Goal: Information Seeking & Learning: Understand process/instructions

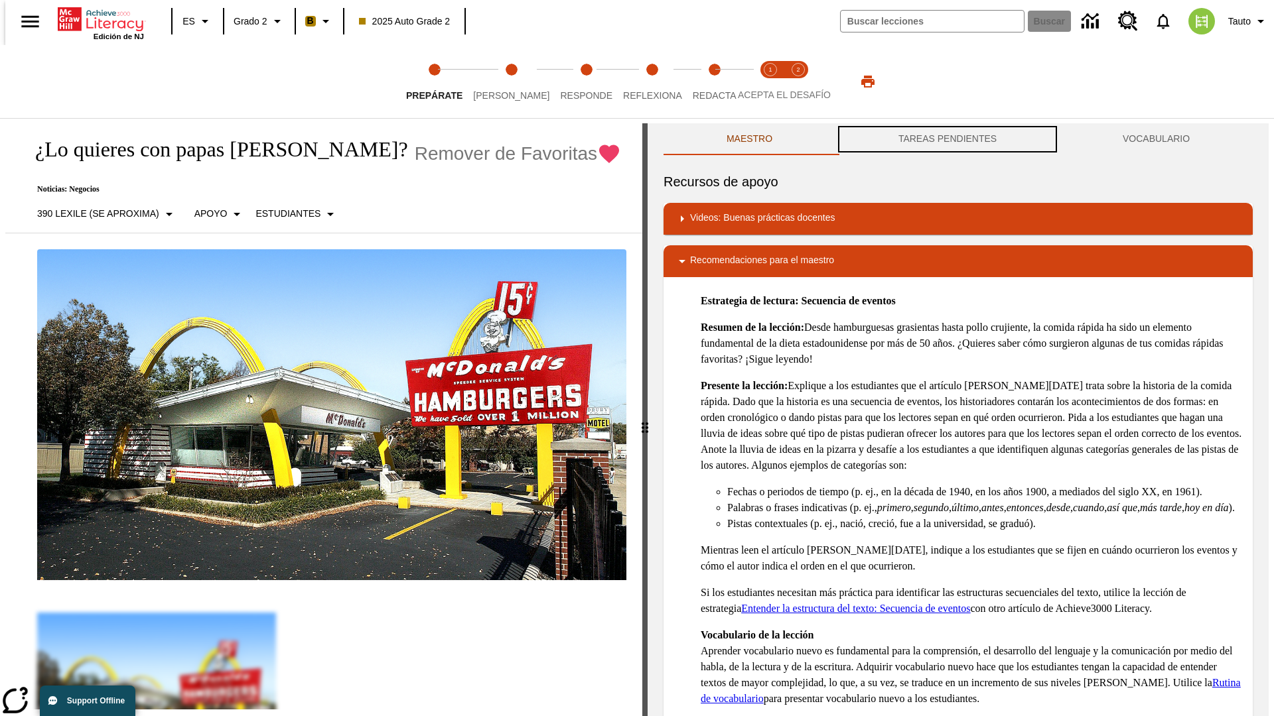
click at [947, 139] on button "TAREAS PENDIENTES" at bounding box center [947, 139] width 224 height 32
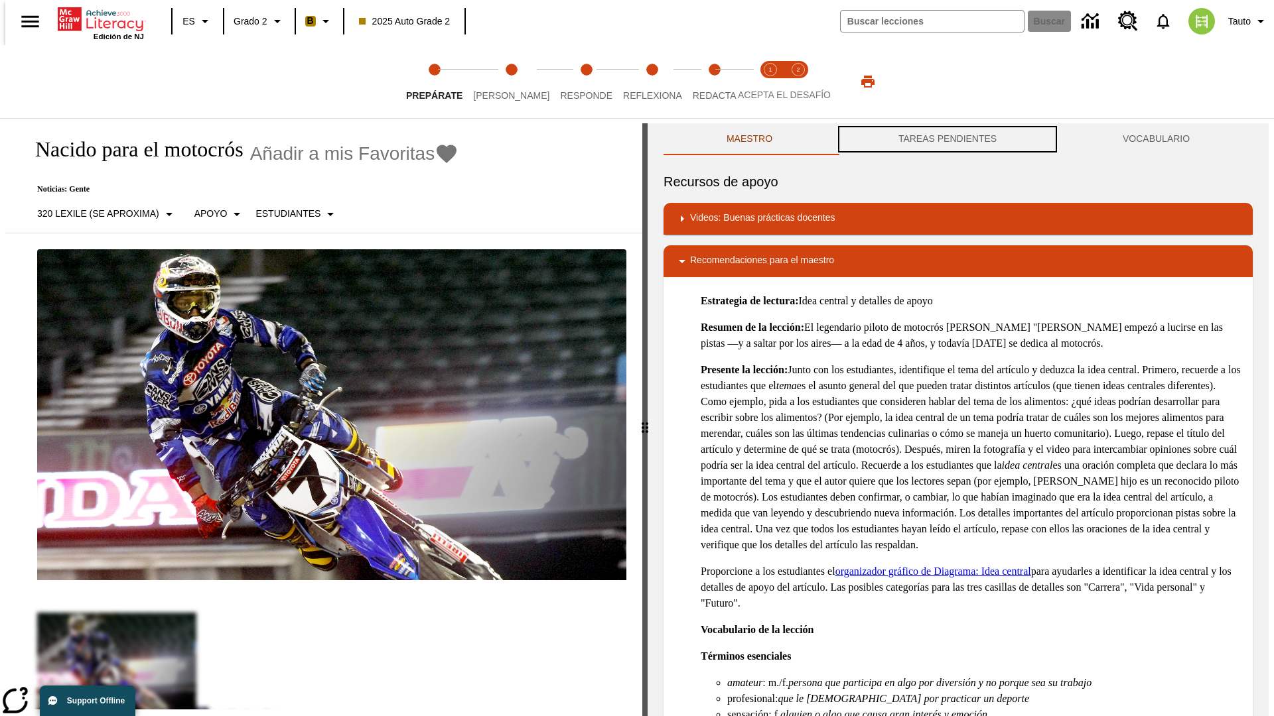
click at [947, 139] on button "TAREAS PENDIENTES" at bounding box center [947, 139] width 224 height 32
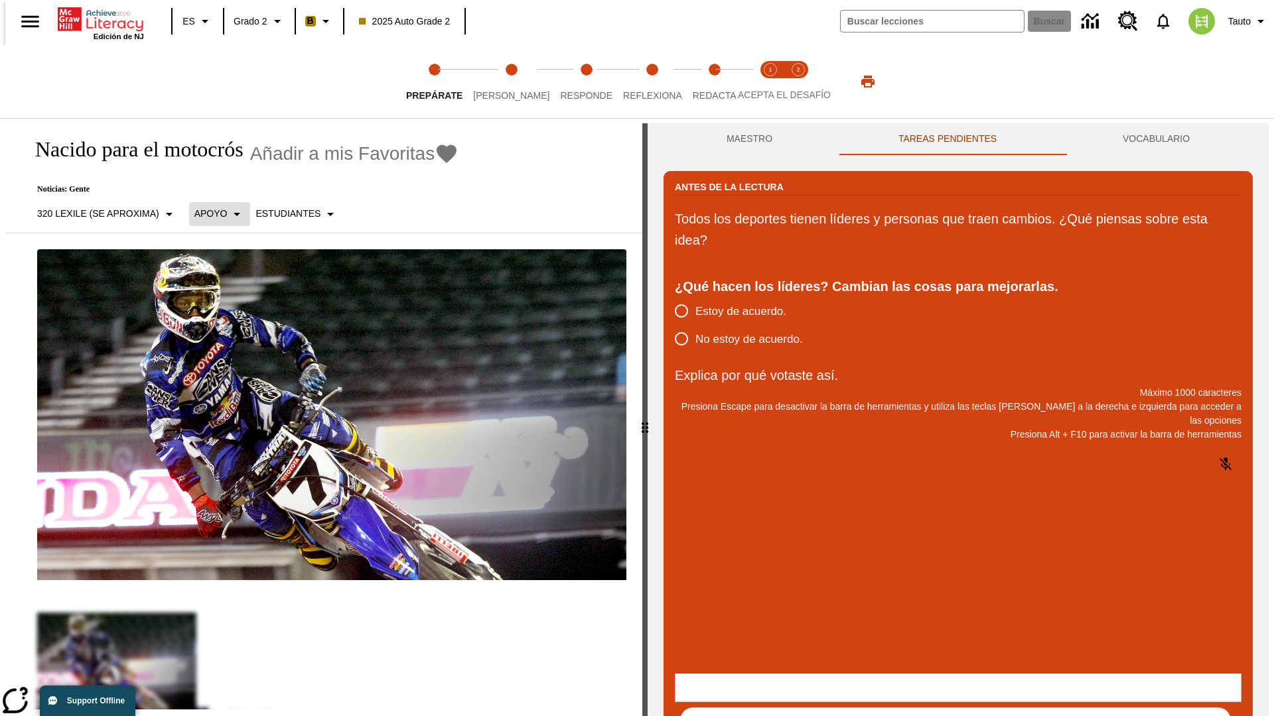
click at [212, 214] on p "Apoyo" at bounding box center [210, 214] width 33 height 14
click at [233, 291] on p "Apoyo" at bounding box center [233, 292] width 78 height 14
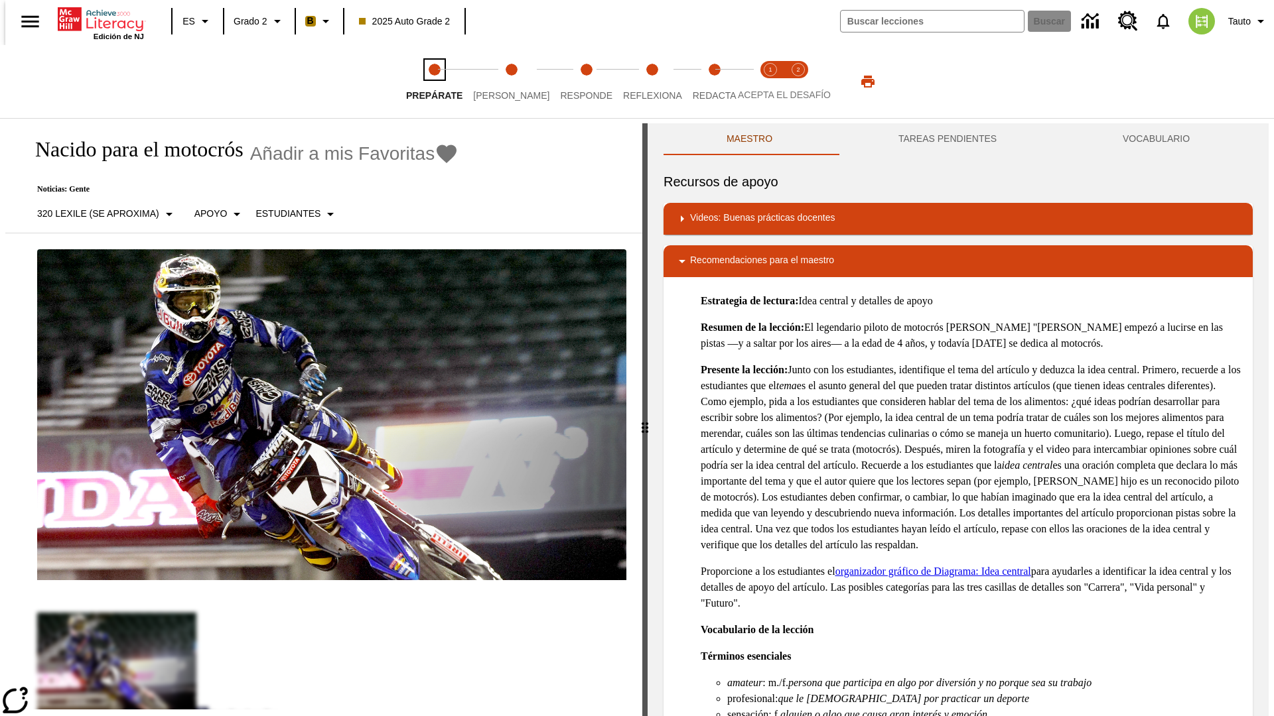
click at [434, 82] on span "Prepárate" at bounding box center [434, 90] width 56 height 24
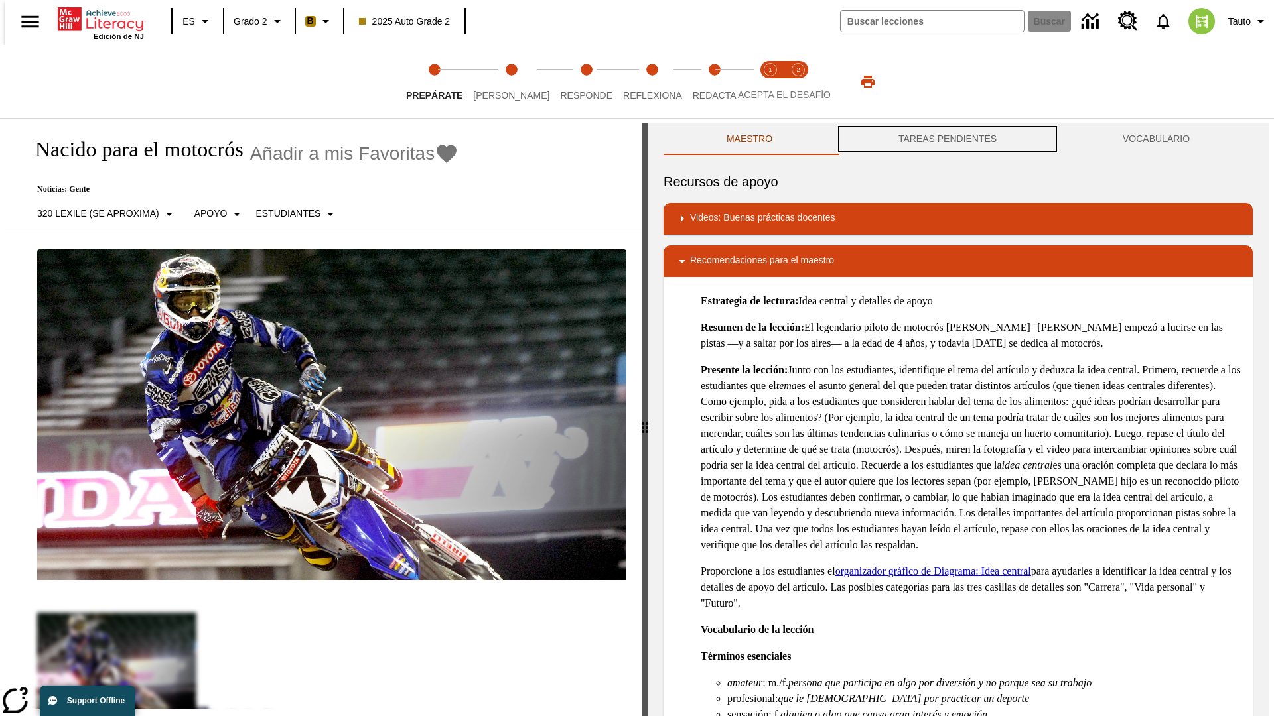
click at [947, 139] on button "TAREAS PENDIENTES" at bounding box center [947, 139] width 224 height 32
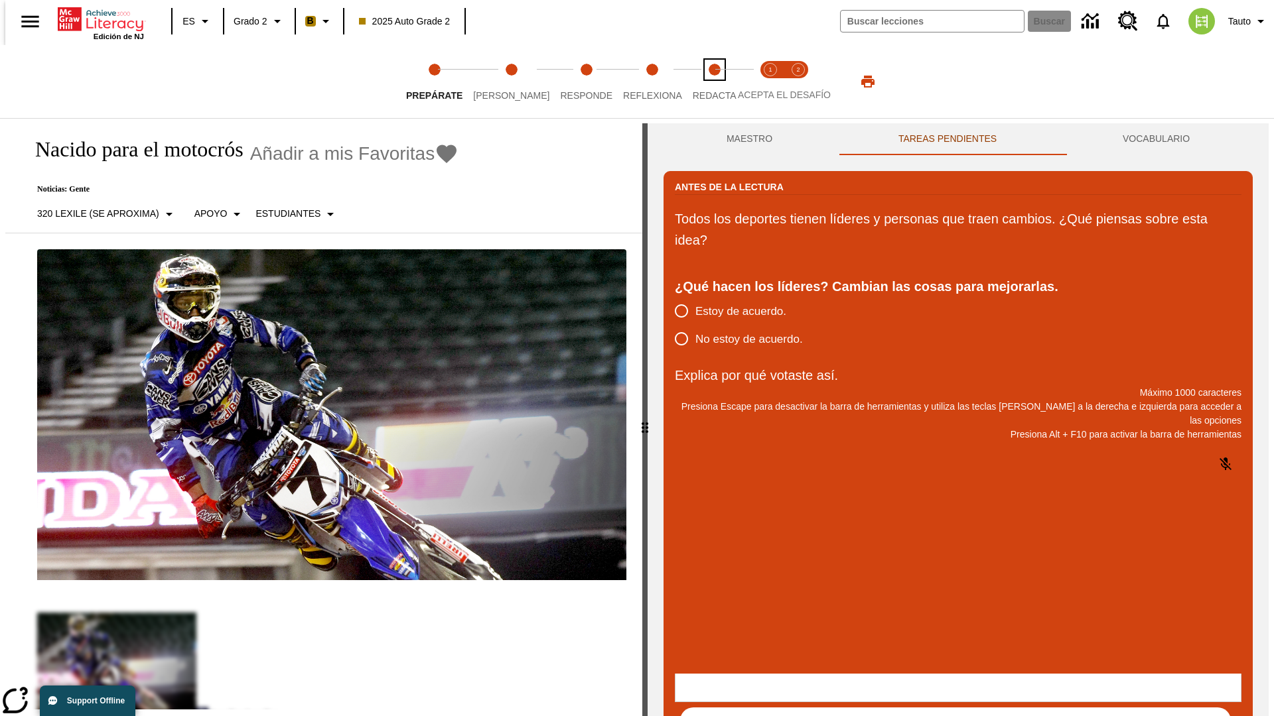
click at [700, 82] on span "Redacta" at bounding box center [714, 90] width 44 height 24
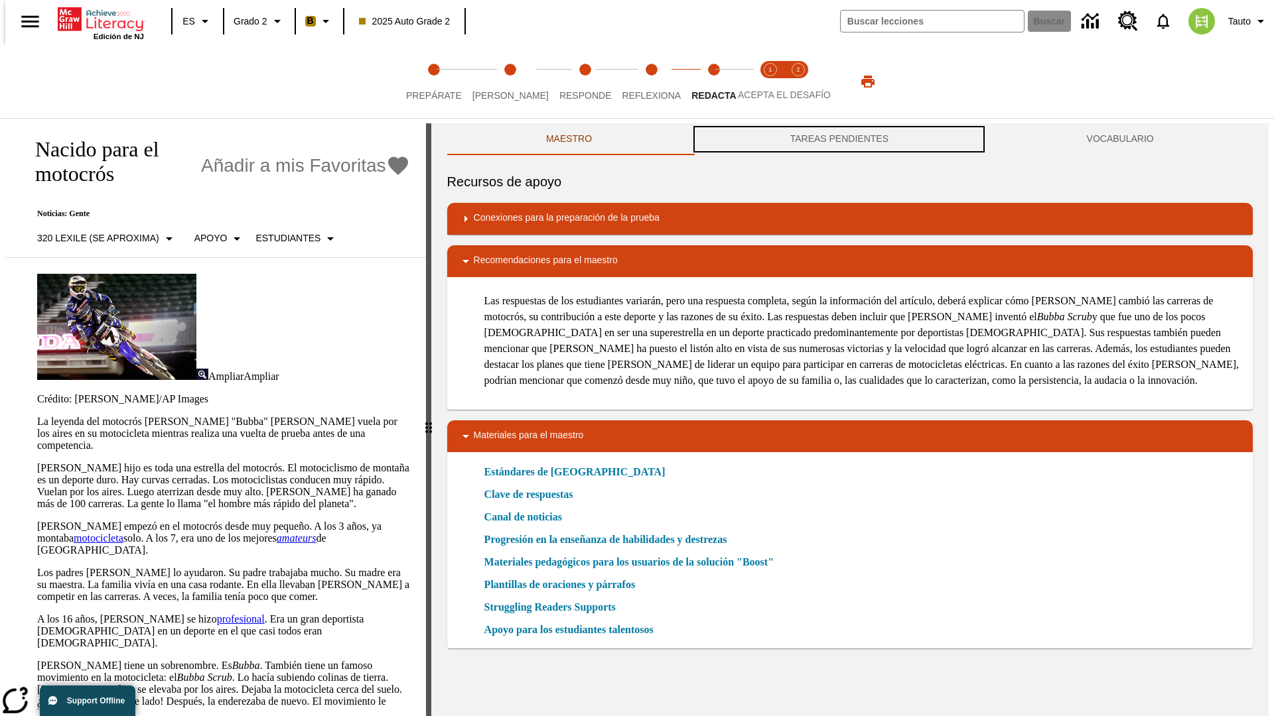
scroll to position [1, 0]
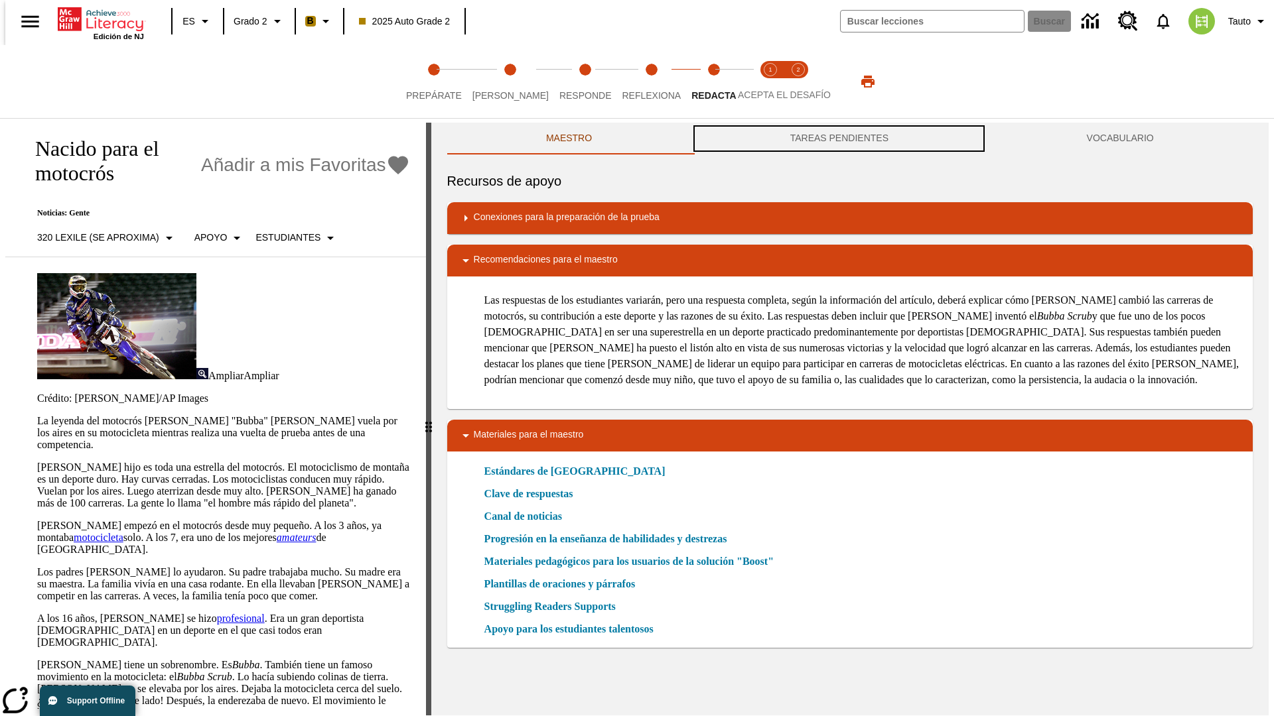
click at [839, 139] on button "TAREAS PENDIENTES" at bounding box center [838, 139] width 296 height 32
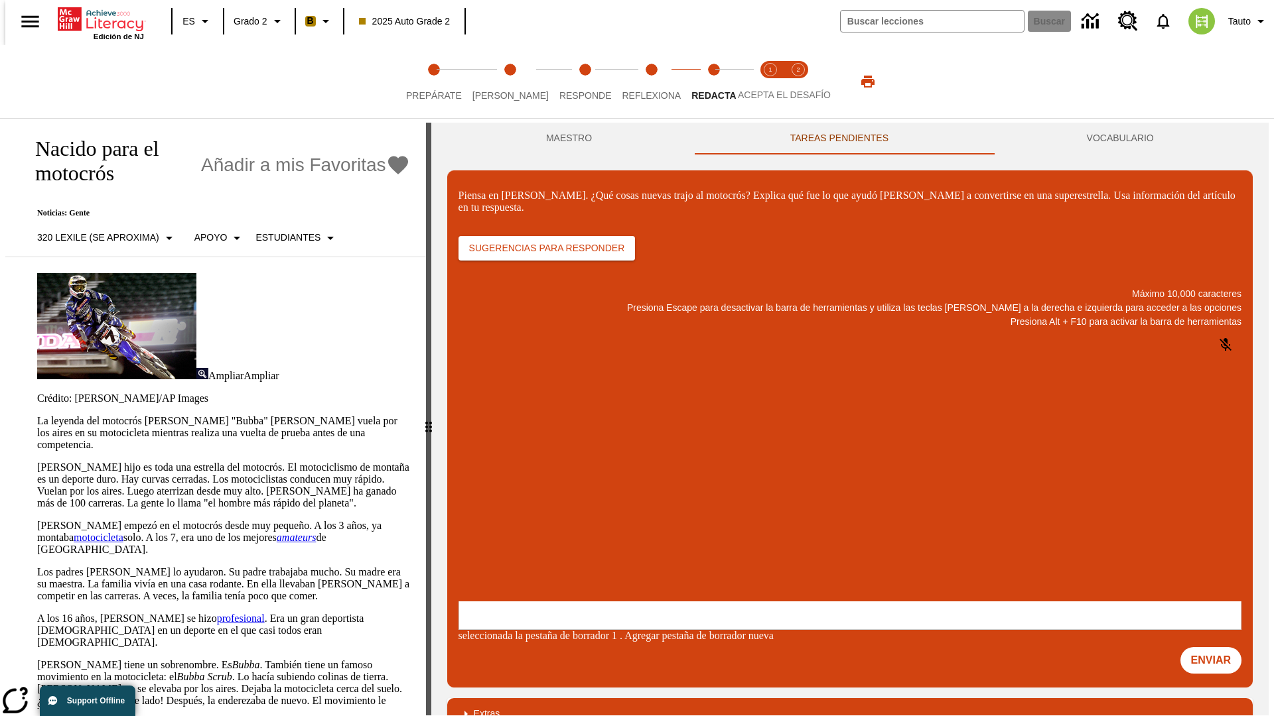
scroll to position [0, 0]
